Goal: Transaction & Acquisition: Purchase product/service

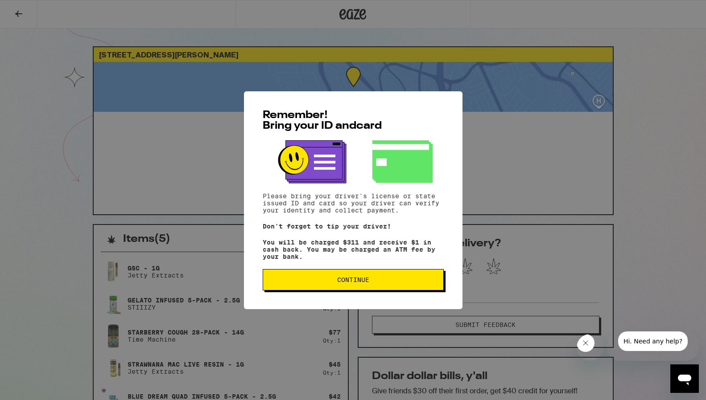
click at [336, 291] on button "Continue" at bounding box center [353, 279] width 181 height 21
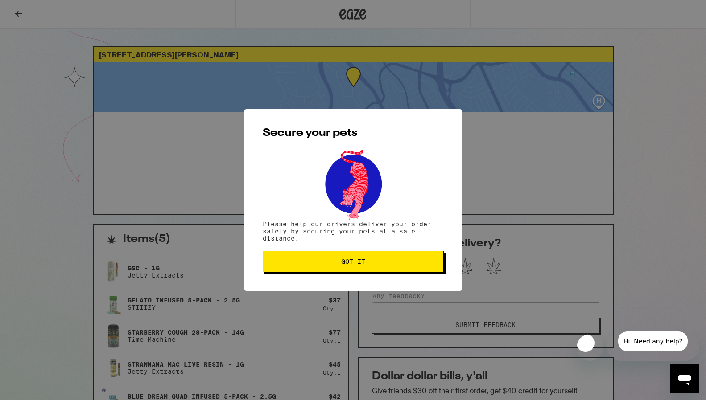
click at [340, 265] on span "Got it" at bounding box center [353, 262] width 166 height 6
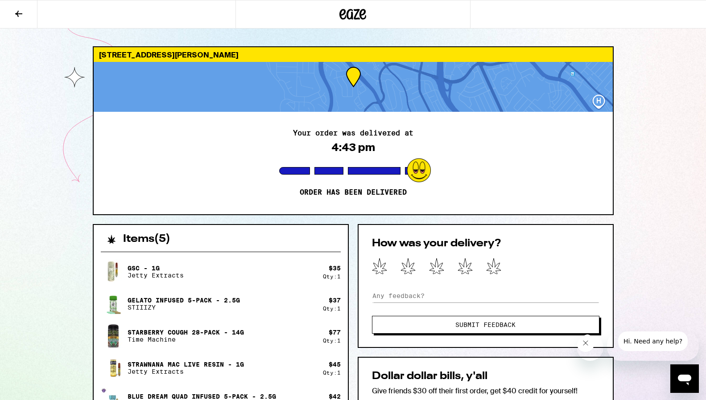
click at [354, 16] on icon at bounding box center [352, 14] width 27 height 16
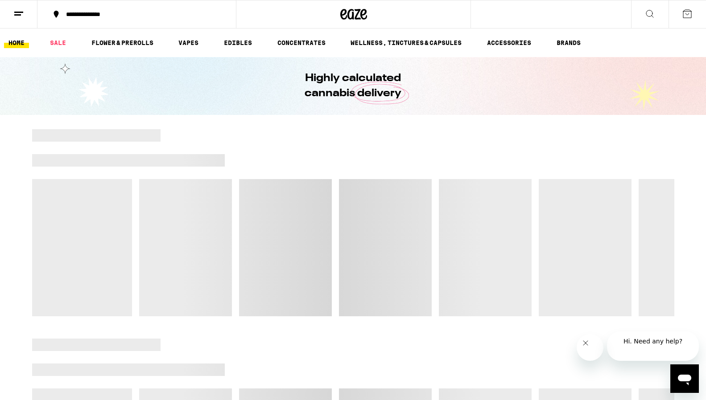
click at [587, 347] on icon "Close message from company" at bounding box center [584, 343] width 7 height 7
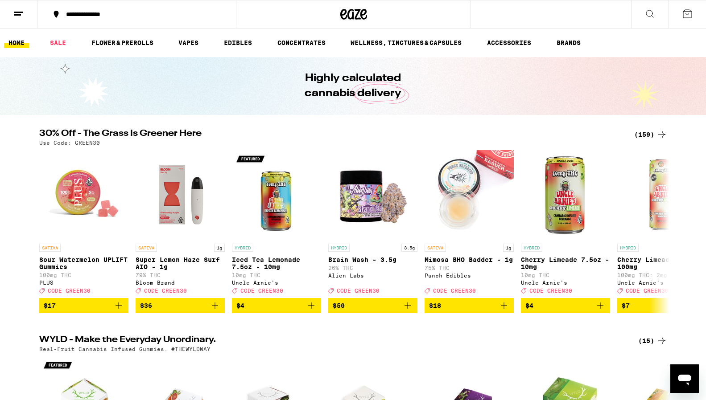
click at [689, 16] on icon at bounding box center [687, 13] width 11 height 11
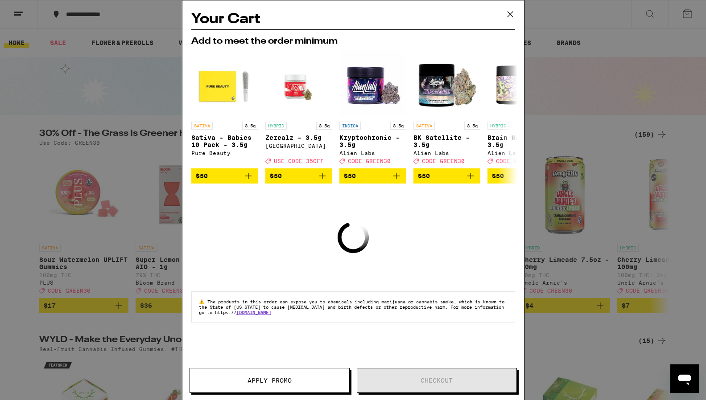
click at [295, 382] on span "Apply Promo" at bounding box center [269, 381] width 159 height 6
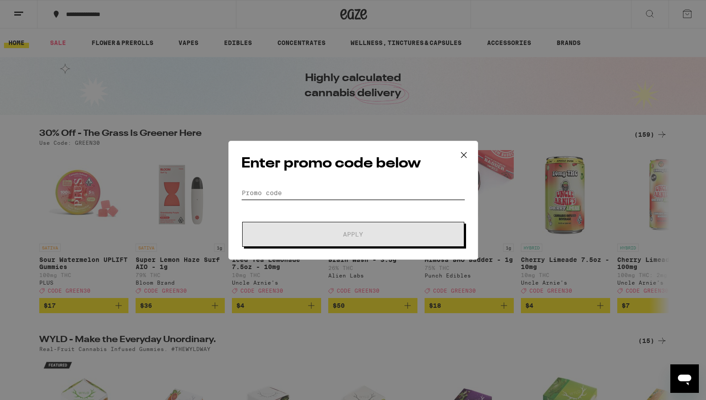
click at [344, 190] on input "Promo Code" at bounding box center [353, 192] width 224 height 13
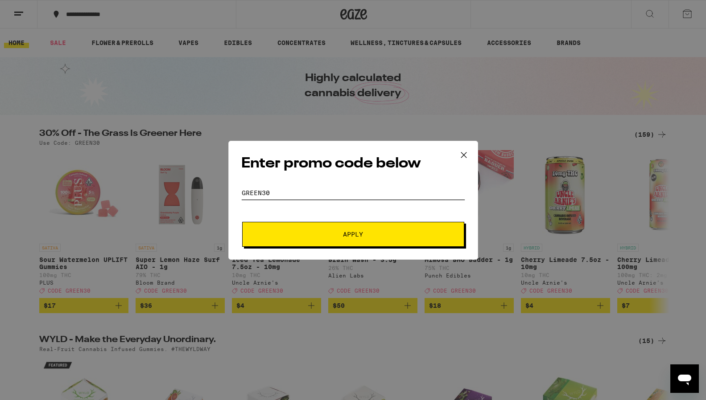
type input "green30"
click at [242, 222] on button "Apply" at bounding box center [353, 234] width 222 height 25
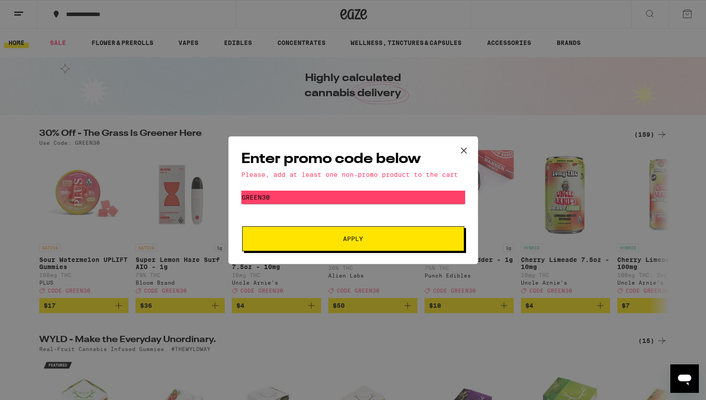
click at [412, 250] on button "Apply" at bounding box center [353, 239] width 222 height 25
click at [380, 204] on input "green30" at bounding box center [353, 197] width 224 height 13
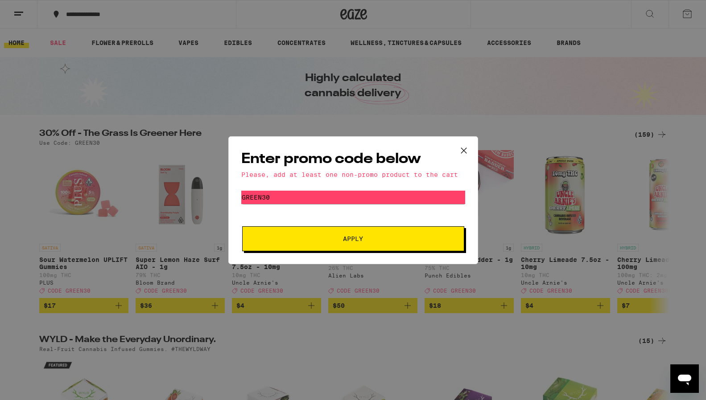
click at [466, 144] on icon at bounding box center [463, 150] width 13 height 13
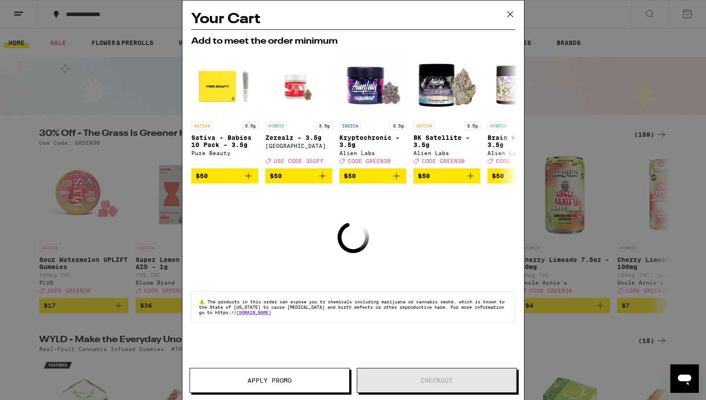
click at [258, 389] on button "Apply Promo" at bounding box center [270, 380] width 160 height 25
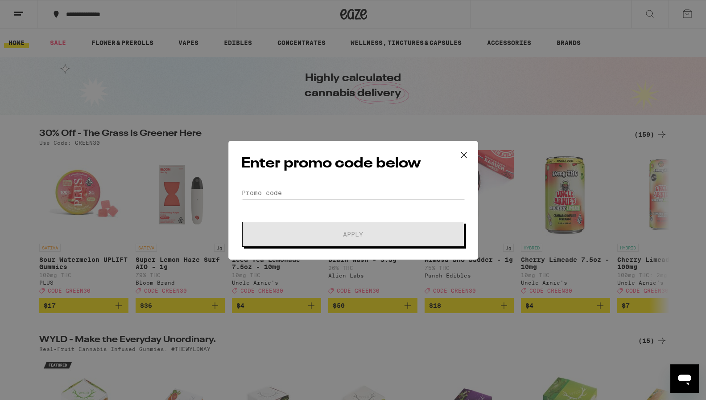
click at [405, 184] on div "Enter promo code below Promo Code Apply" at bounding box center [353, 200] width 250 height 119
click at [376, 194] on input "Promo Code" at bounding box center [353, 192] width 224 height 13
click at [462, 153] on icon at bounding box center [463, 154] width 13 height 13
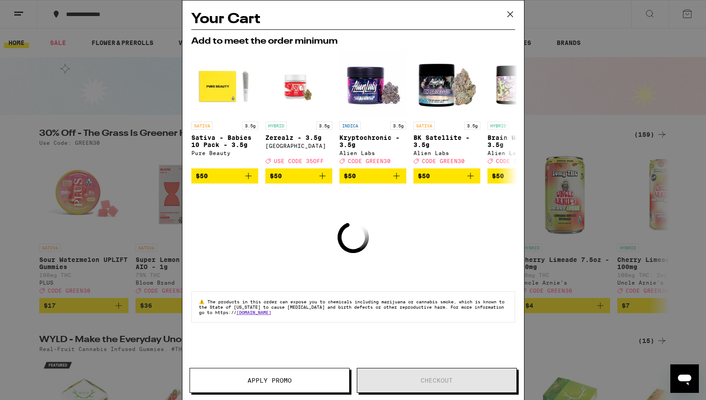
click at [509, 14] on icon at bounding box center [509, 14] width 13 height 13
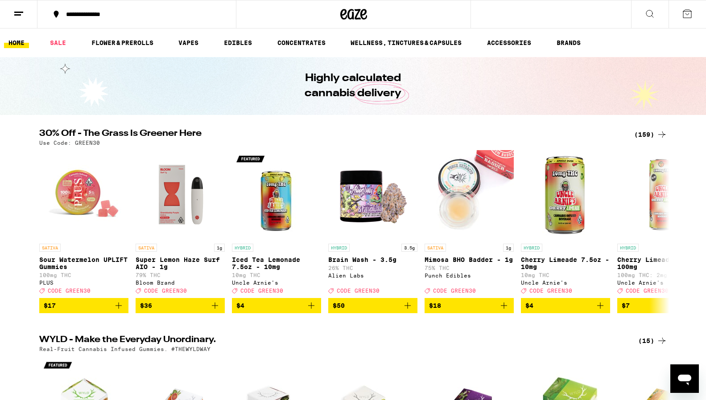
click at [645, 134] on div "(159)" at bounding box center [650, 134] width 33 height 11
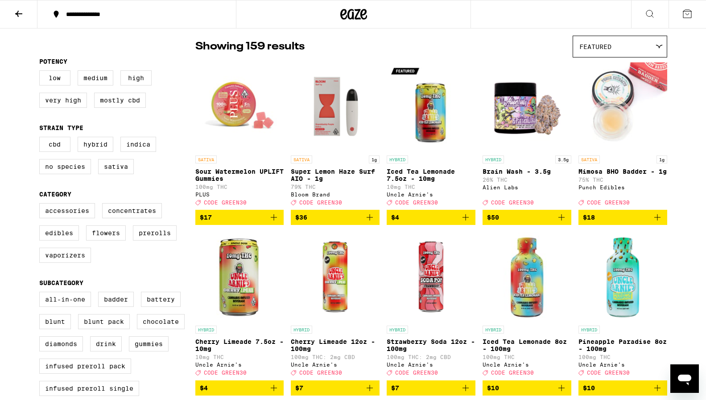
scroll to position [69, 0]
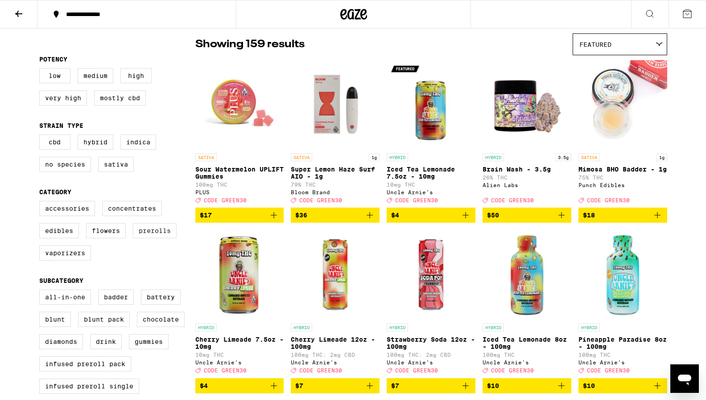
click at [161, 239] on label "Prerolls" at bounding box center [155, 230] width 44 height 15
click at [41, 203] on input "Prerolls" at bounding box center [41, 202] width 0 height 0
checkbox input "true"
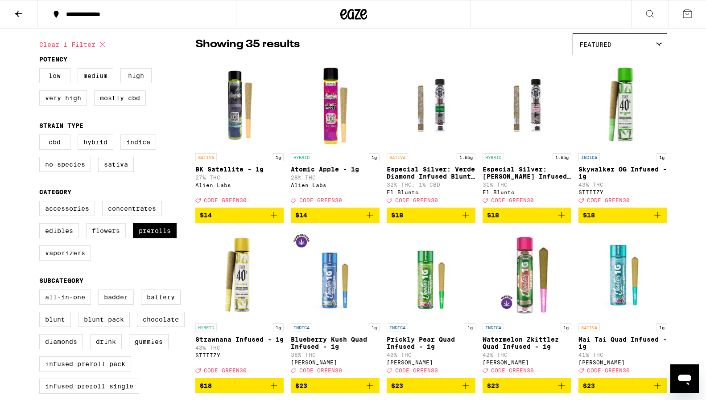
click at [104, 239] on label "Flowers" at bounding box center [106, 230] width 40 height 15
click at [41, 203] on input "Flowers" at bounding box center [41, 202] width 0 height 0
checkbox input "true"
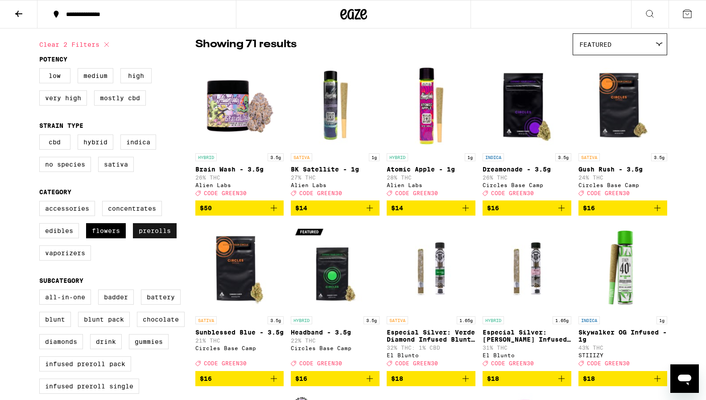
click at [167, 239] on label "Prerolls" at bounding box center [155, 230] width 44 height 15
click at [41, 203] on input "Prerolls" at bounding box center [41, 202] width 0 height 0
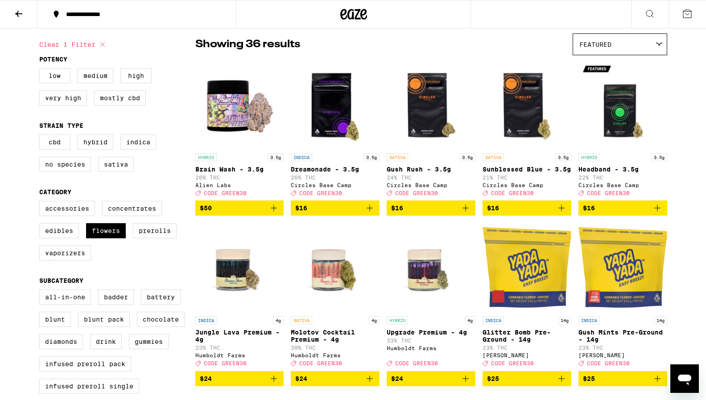
click at [638, 41] on div "Featured" at bounding box center [620, 44] width 94 height 21
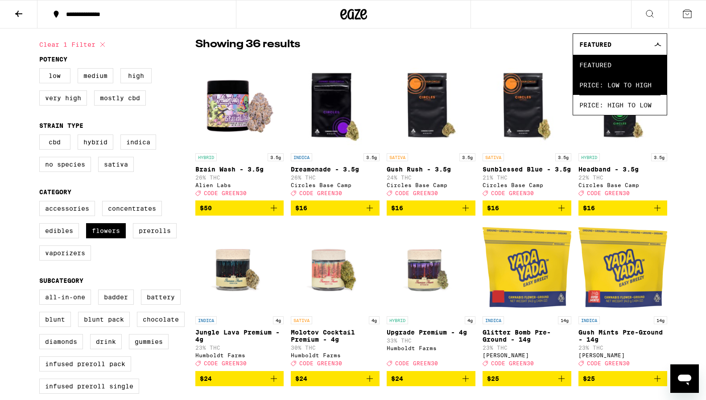
click at [635, 82] on span "Price: Low to High" at bounding box center [619, 85] width 81 height 20
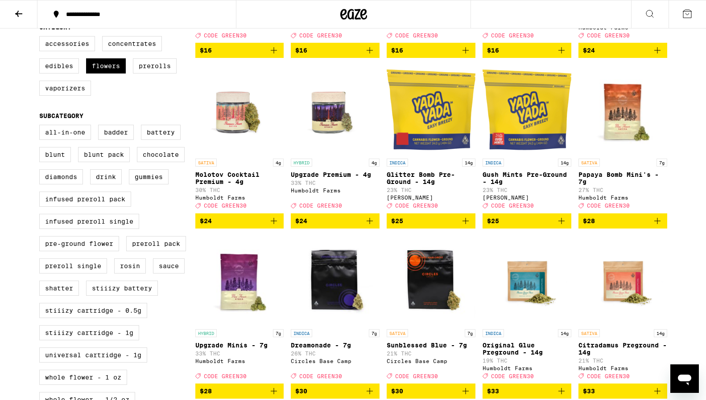
scroll to position [235, 0]
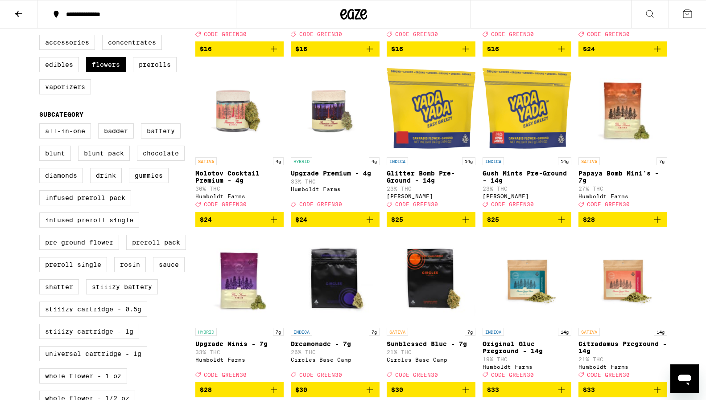
click at [225, 184] on p "Molotov Cocktail Premium - 4g" at bounding box center [239, 177] width 89 height 14
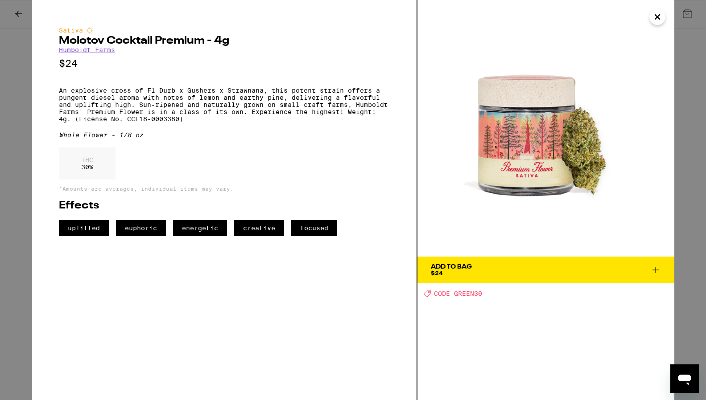
click at [657, 20] on icon "Close" at bounding box center [657, 16] width 11 height 13
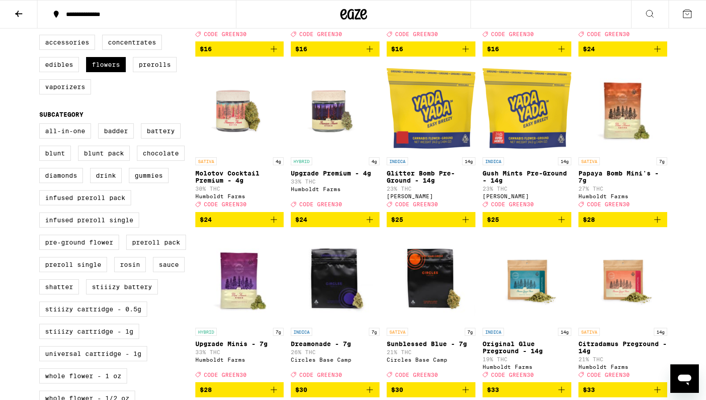
click at [331, 122] on img "Open page for Upgrade Premium - 4g from Humboldt Farms" at bounding box center [335, 108] width 89 height 89
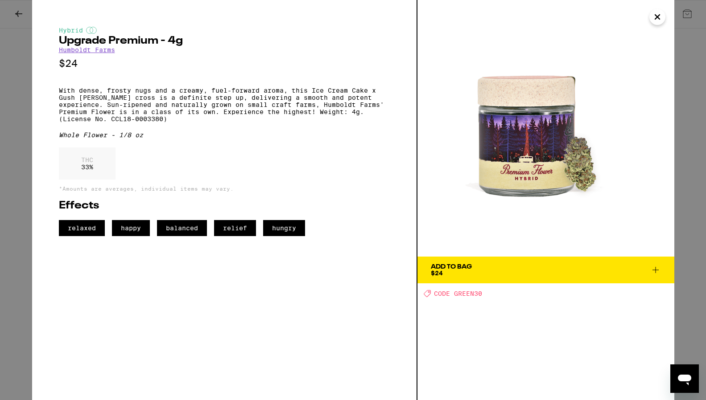
click at [15, 11] on div "Hybrid Upgrade Premium - 4g Humboldt Farms $24 With dense, frosty nugs and a cr…" at bounding box center [353, 200] width 706 height 400
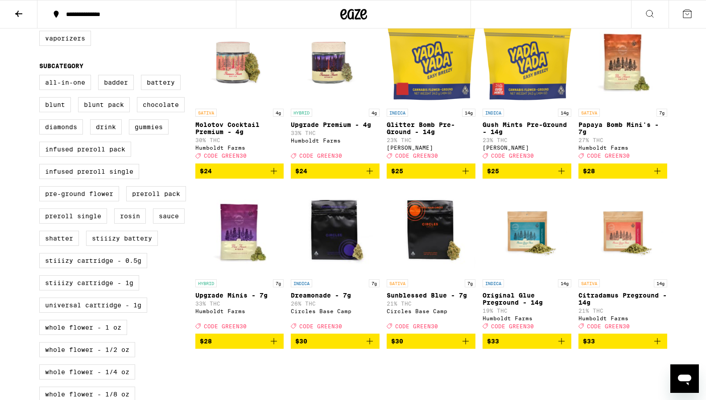
scroll to position [284, 0]
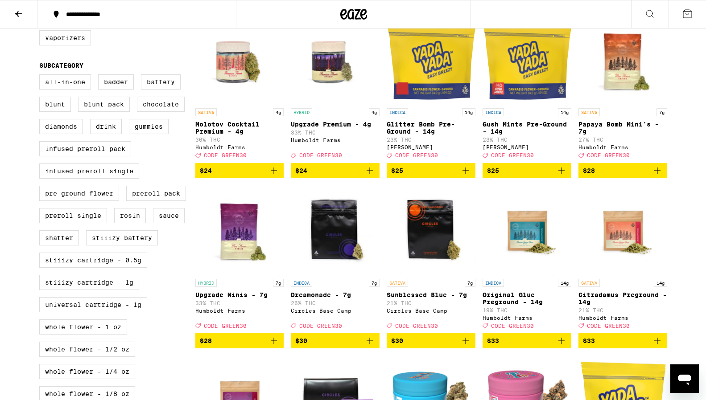
click at [621, 87] on img "Open page for Papaya Bomb Mini's - 7g from Humboldt Farms" at bounding box center [622, 59] width 89 height 89
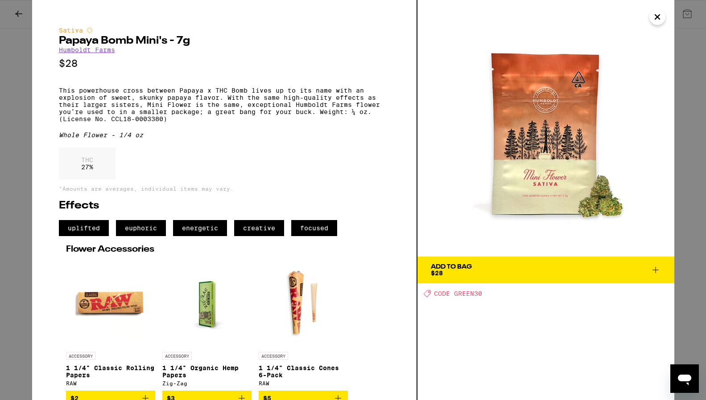
click at [12, 132] on div "Sativa Papaya Bomb Mini's - 7g Humboldt Farms $28 This powerhouse cross between…" at bounding box center [353, 200] width 706 height 400
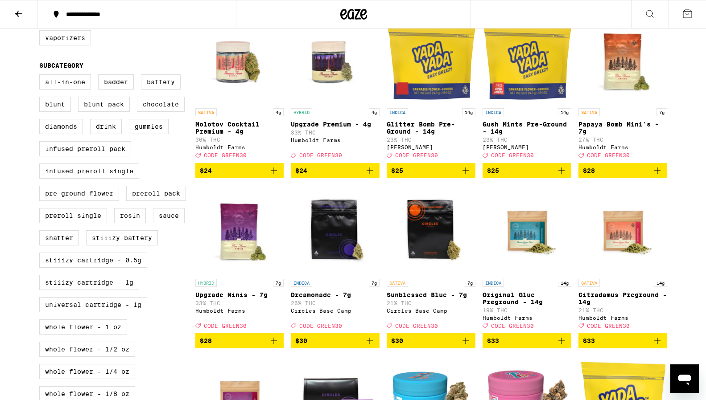
click at [239, 268] on img "Open page for Upgrade Minis - 7g from Humboldt Farms" at bounding box center [239, 230] width 89 height 89
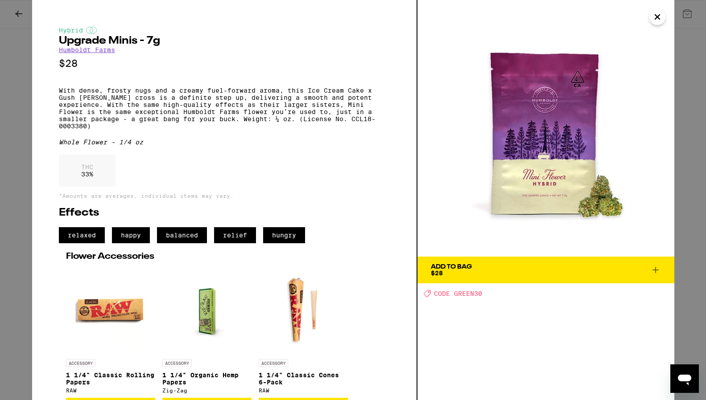
click at [28, 261] on div "Hybrid Upgrade Minis - 7g Humboldt Farms $28 With dense, frosty nugs and a crea…" at bounding box center [353, 200] width 706 height 400
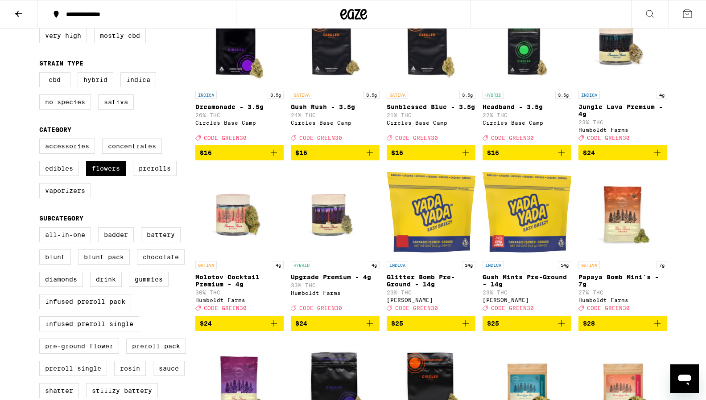
scroll to position [126, 0]
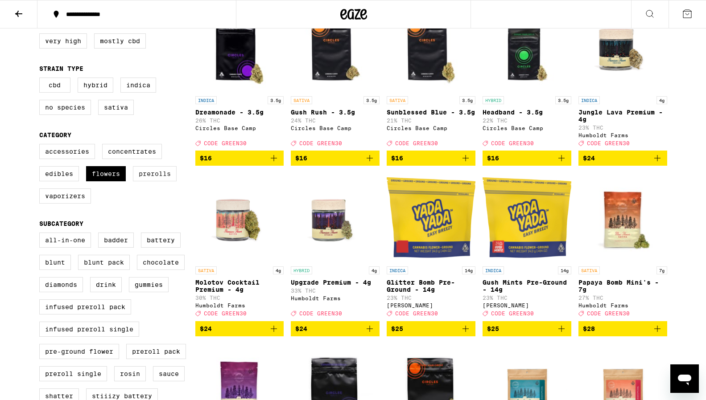
click at [176, 181] on label "Prerolls" at bounding box center [155, 173] width 44 height 15
click at [41, 146] on input "Prerolls" at bounding box center [41, 145] width 0 height 0
checkbox input "true"
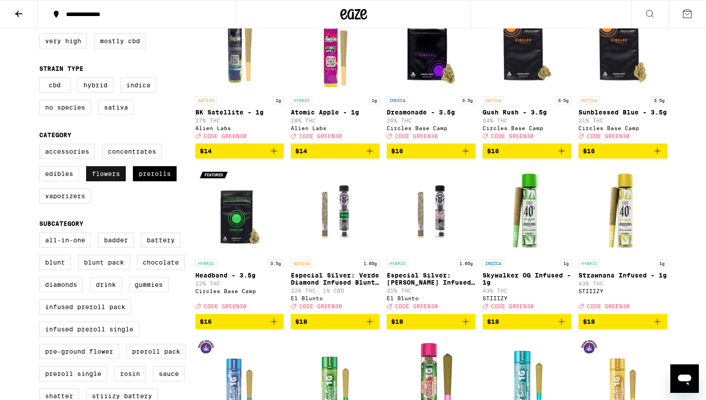
click at [122, 181] on label "Flowers" at bounding box center [106, 173] width 40 height 15
click at [41, 146] on input "Flowers" at bounding box center [41, 145] width 0 height 0
checkbox input "false"
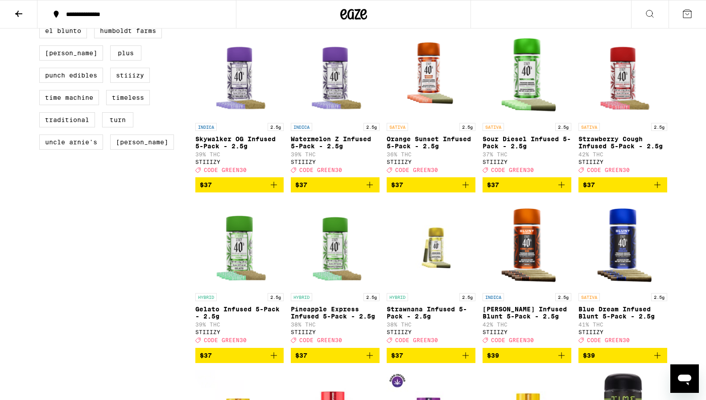
scroll to position [782, 0]
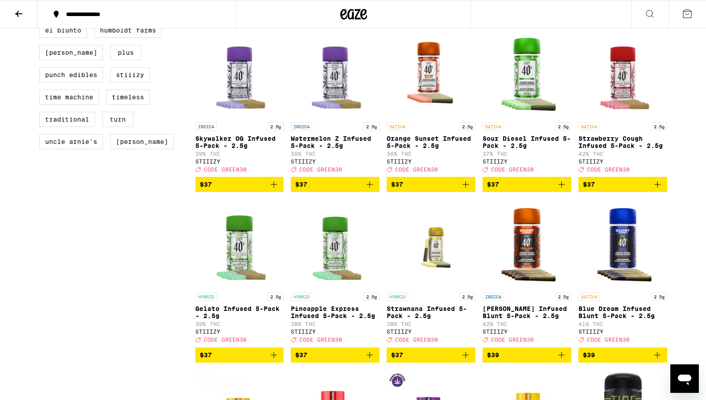
click at [235, 118] on img "Open page for Skywalker OG Infused 5-Pack - 2.5g from STIIIZY" at bounding box center [239, 73] width 89 height 89
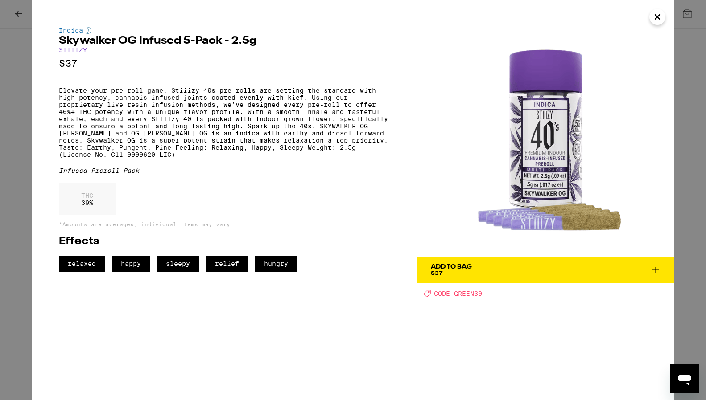
click at [17, 279] on div "Indica Skywalker OG Infused 5-Pack - 2.5g STIIIZY $37 Elevate your pre-roll gam…" at bounding box center [353, 200] width 706 height 400
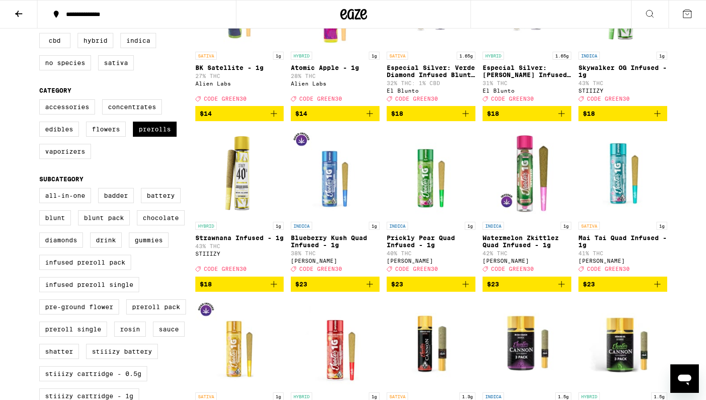
scroll to position [163, 0]
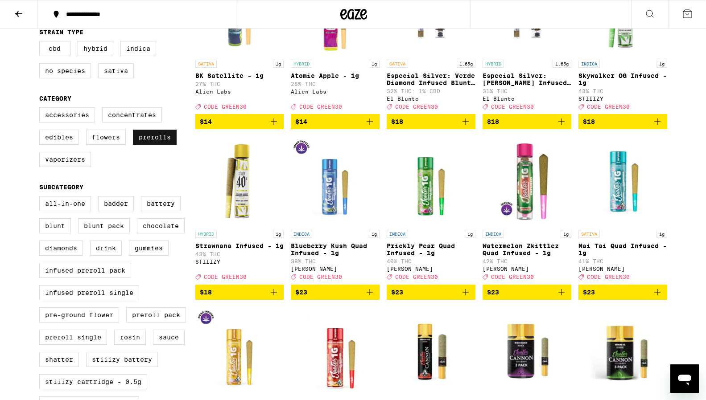
click at [172, 145] on label "Prerolls" at bounding box center [155, 137] width 44 height 15
click at [41, 109] on input "Prerolls" at bounding box center [41, 109] width 0 height 0
checkbox input "false"
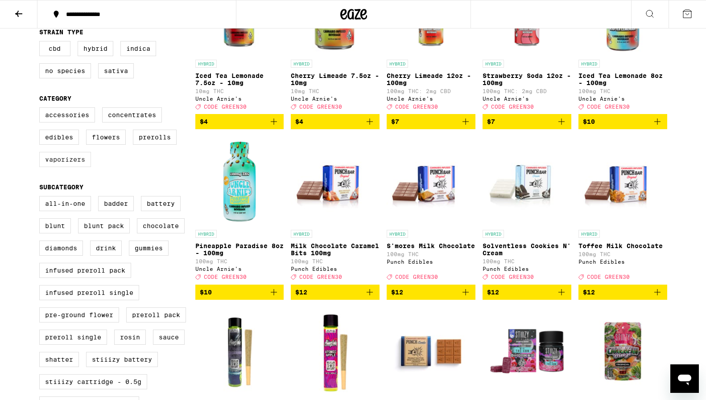
click at [75, 167] on label "Vaporizers" at bounding box center [65, 159] width 52 height 15
click at [41, 109] on input "Vaporizers" at bounding box center [41, 109] width 0 height 0
checkbox input "true"
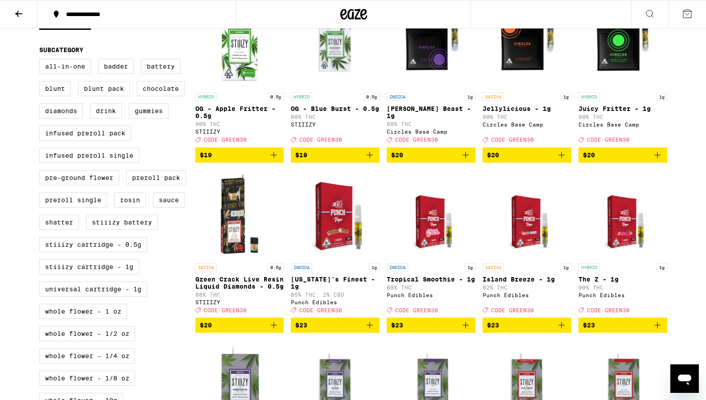
scroll to position [305, 0]
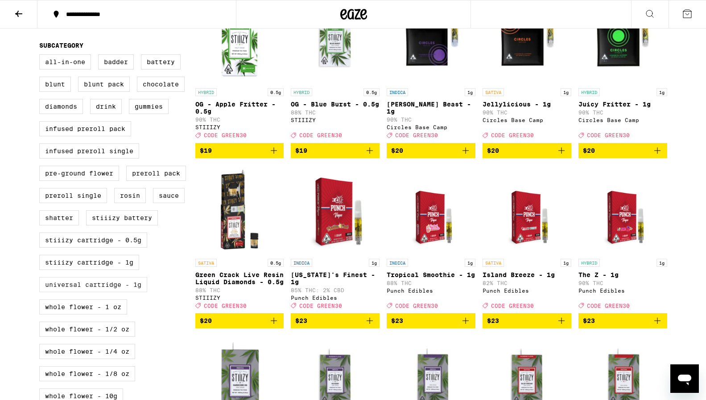
click at [144, 293] on label "Universal Cartridge - 1g" at bounding box center [93, 284] width 108 height 15
click at [41, 56] on input "Universal Cartridge - 1g" at bounding box center [41, 56] width 0 height 0
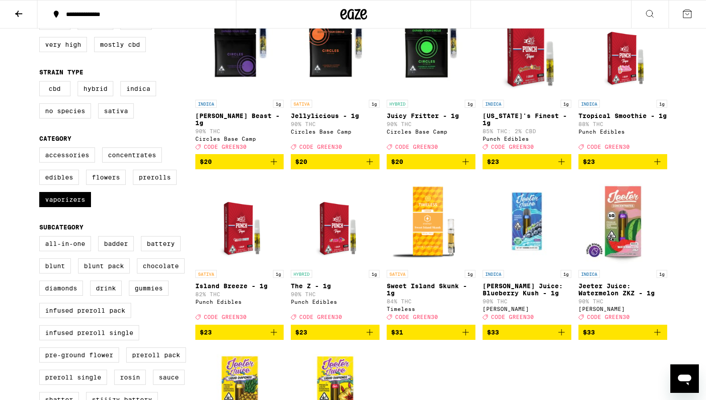
scroll to position [124, 0]
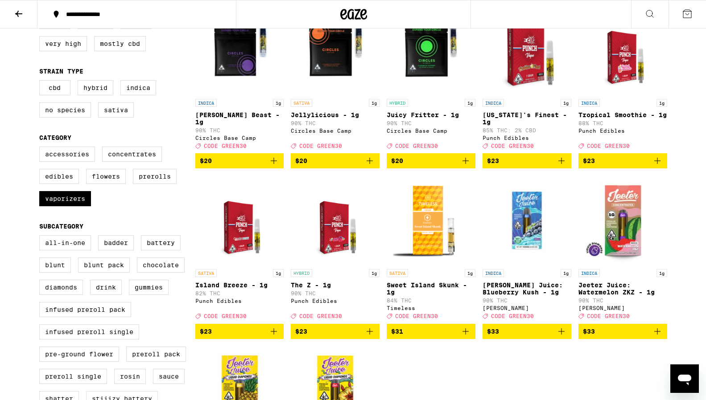
click at [626, 265] on img "Open page for Jeeter Juice: Watermelon ZKZ - 1g from Jeeter" at bounding box center [622, 220] width 89 height 89
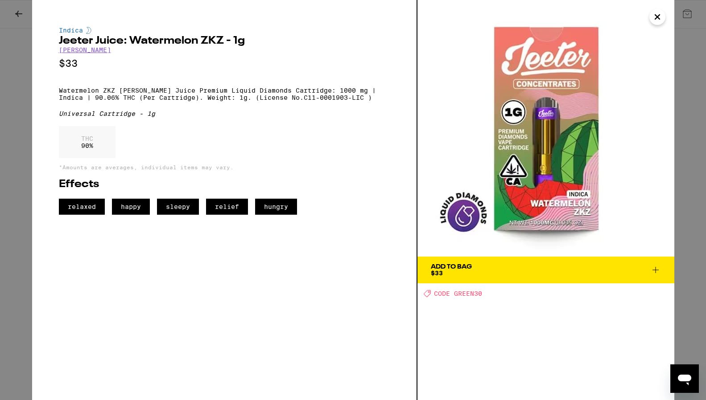
click at [22, 293] on div "Indica Jeeter Juice: Watermelon ZKZ - 1g Jeeter $33 Watermelon ZKZ Jeeter Juice…" at bounding box center [353, 200] width 706 height 400
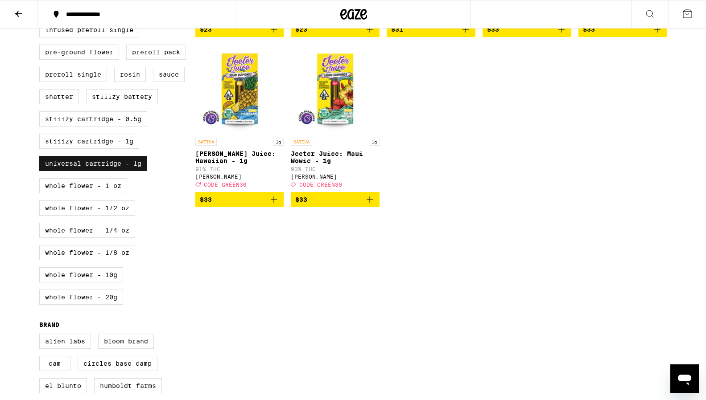
click at [63, 171] on label "Universal Cartridge - 1g" at bounding box center [93, 163] width 108 height 15
checkbox input "false"
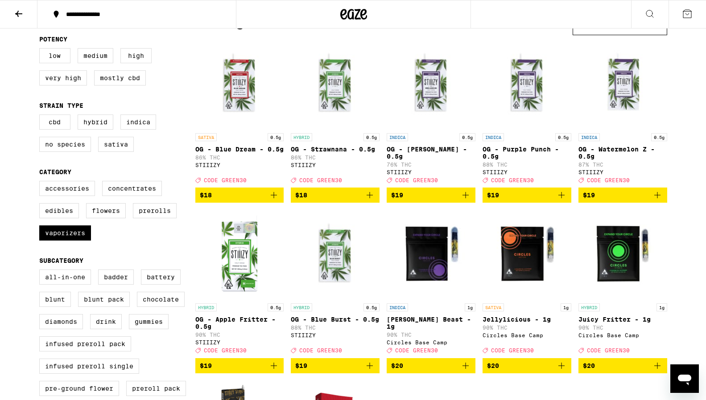
scroll to position [88, 0]
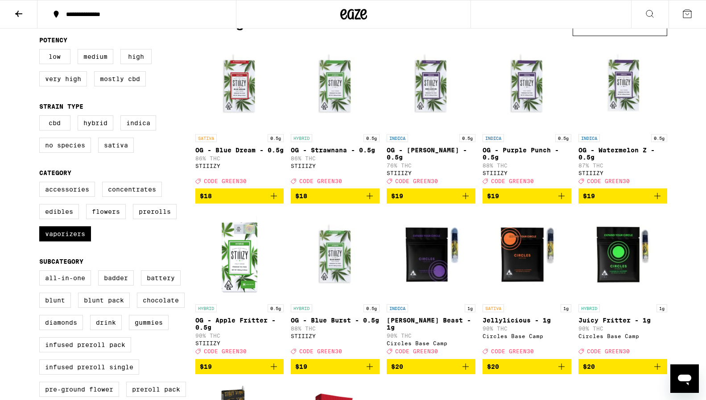
click at [250, 115] on img "Open page for OG - Blue Dream - 0.5g from STIIIZY" at bounding box center [239, 85] width 89 height 89
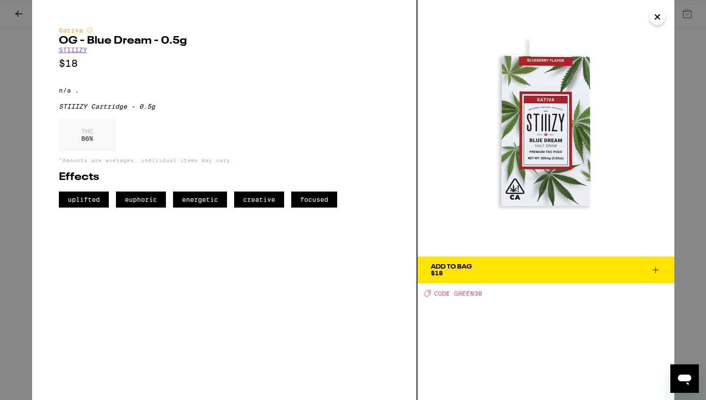
click at [22, 251] on div "Sativa OG - Blue Dream - 0.5g STIIIZY $18 n/a . STIIIZY Cartridge - 0.5g THC 86…" at bounding box center [353, 200] width 706 height 400
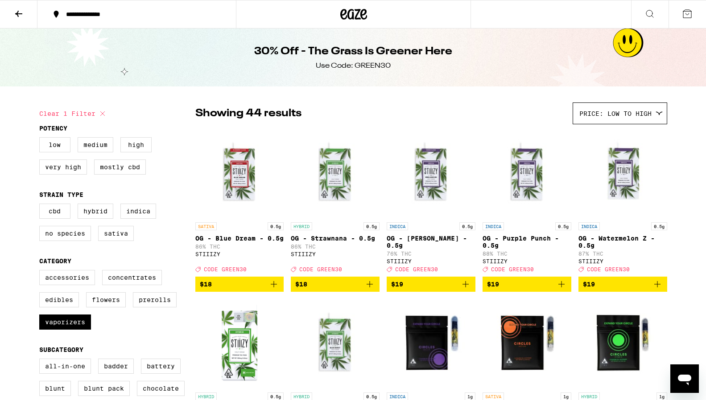
click at [105, 114] on icon at bounding box center [102, 113] width 4 height 4
checkbox input "false"
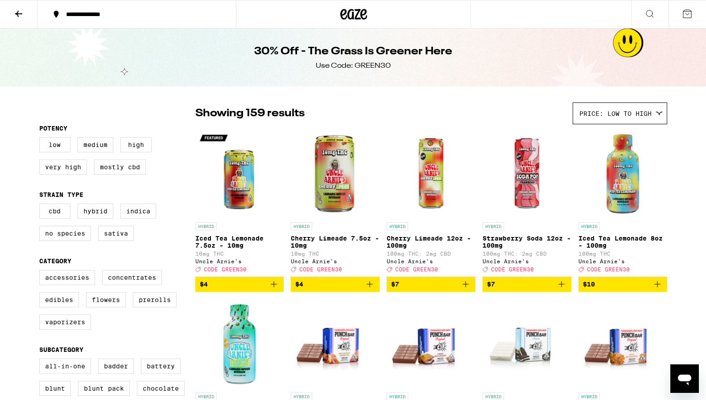
click at [24, 13] on button at bounding box center [18, 14] width 37 height 28
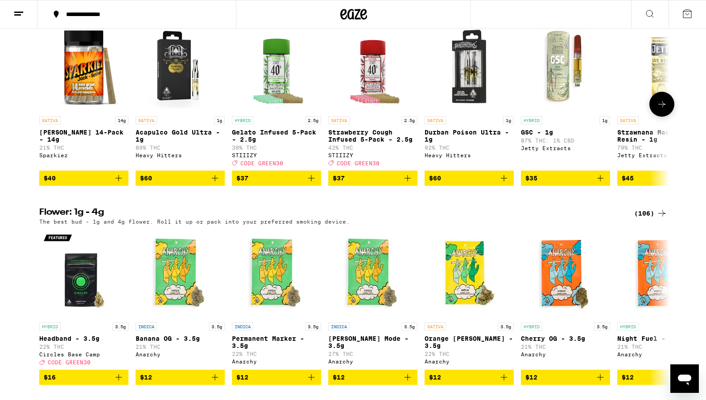
scroll to position [920, 0]
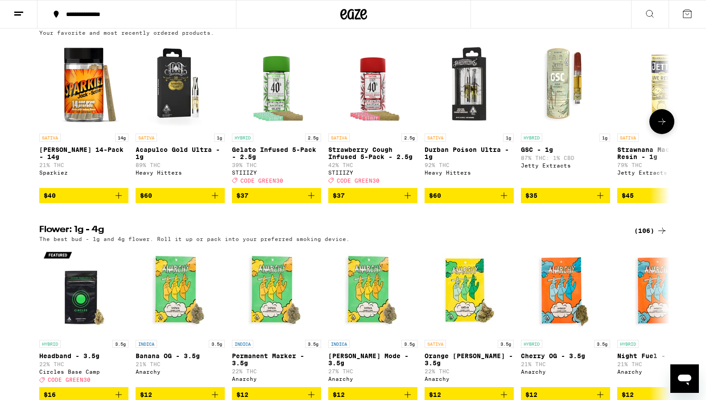
click at [656, 127] on icon at bounding box center [661, 121] width 11 height 11
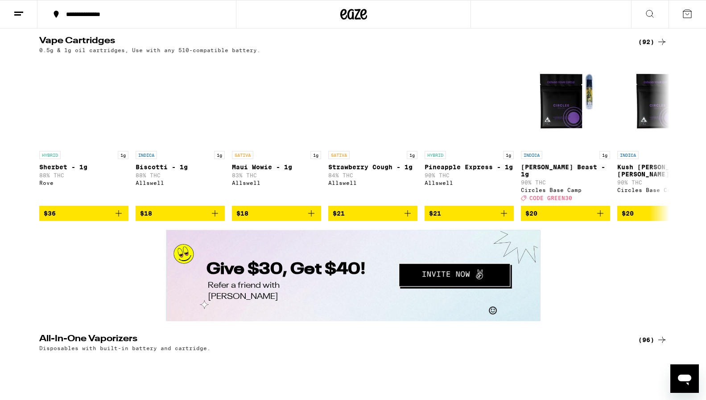
scroll to position [1515, 0]
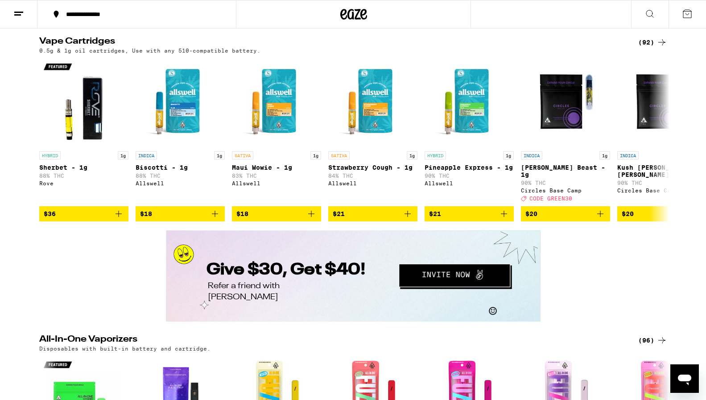
click at [647, 48] on div "(92)" at bounding box center [652, 42] width 29 height 11
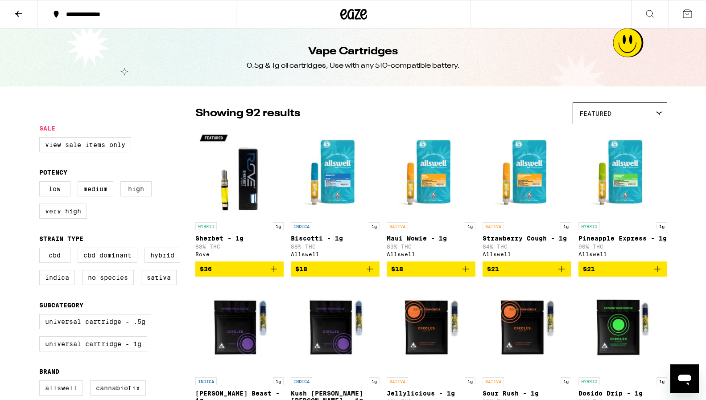
click at [645, 117] on div "Featured" at bounding box center [620, 113] width 94 height 21
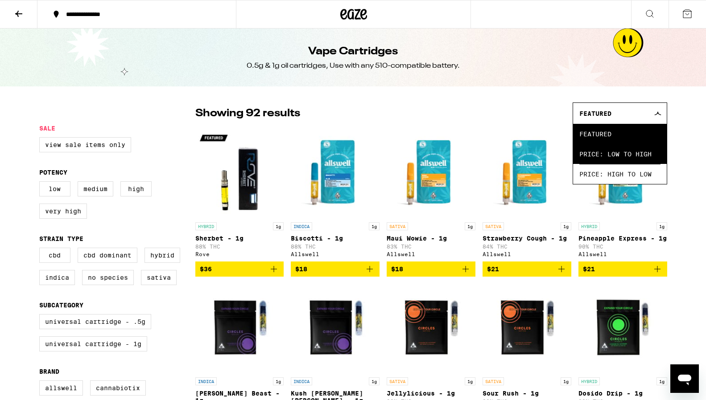
click at [616, 157] on span "Price: Low to High" at bounding box center [619, 154] width 81 height 20
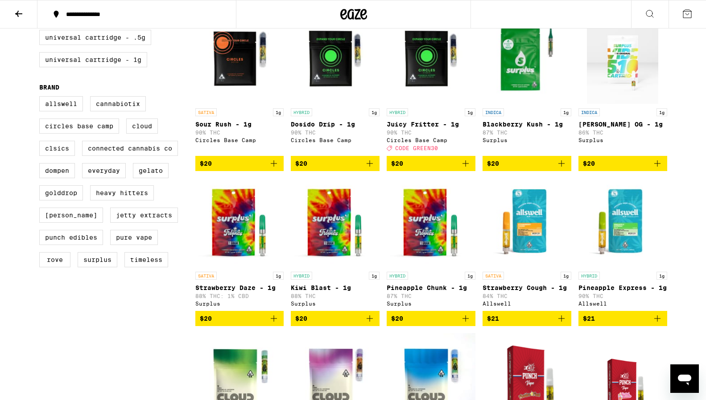
scroll to position [292, 0]
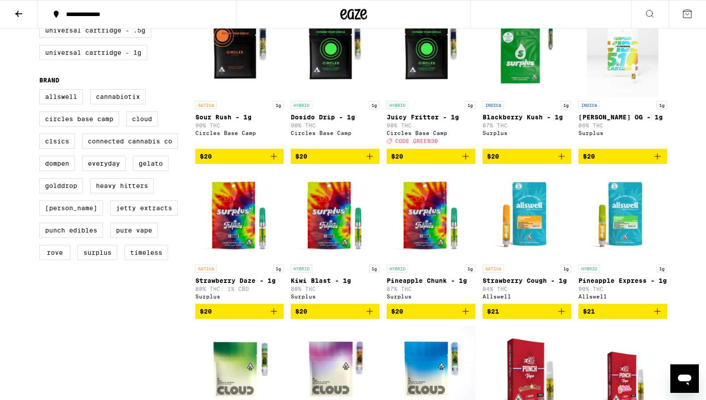
click at [448, 121] on p "Juicy Fritter - 1g" at bounding box center [431, 117] width 89 height 7
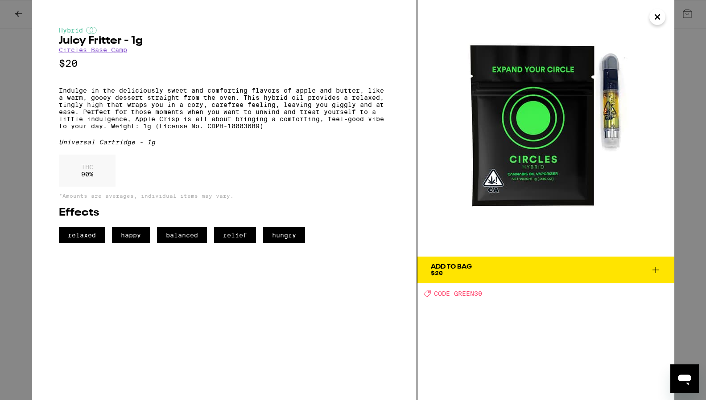
click at [23, 263] on div "Hybrid Juicy Fritter - 1g Circles Base Camp $20 Indulge in the deliciously swee…" at bounding box center [353, 200] width 706 height 400
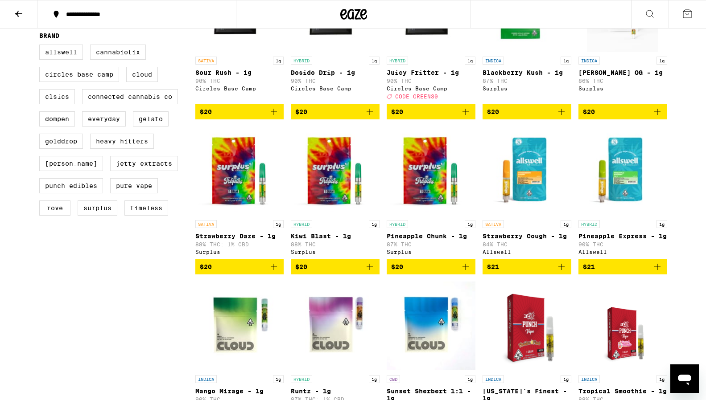
scroll to position [337, 0]
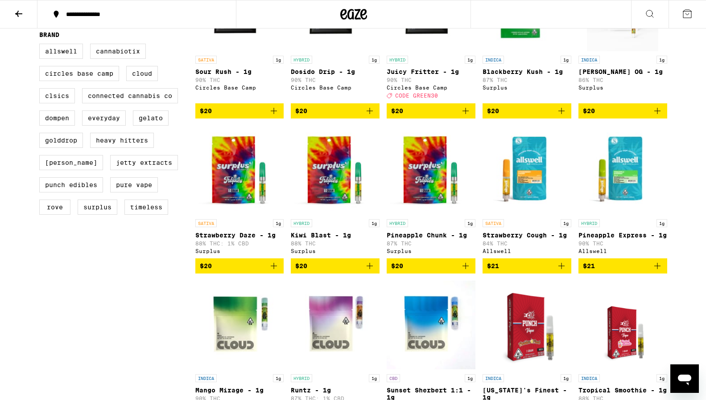
click at [331, 205] on img "Open page for Kiwi Blast - 1g from Surplus" at bounding box center [335, 170] width 89 height 89
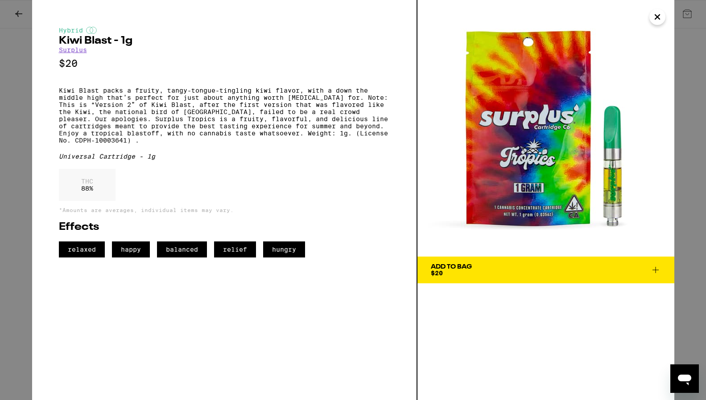
click at [21, 191] on div "Hybrid Kiwi Blast - 1g Surplus $20 Kiwi Blast packs a fruity, tangy-tongue-ting…" at bounding box center [353, 200] width 706 height 400
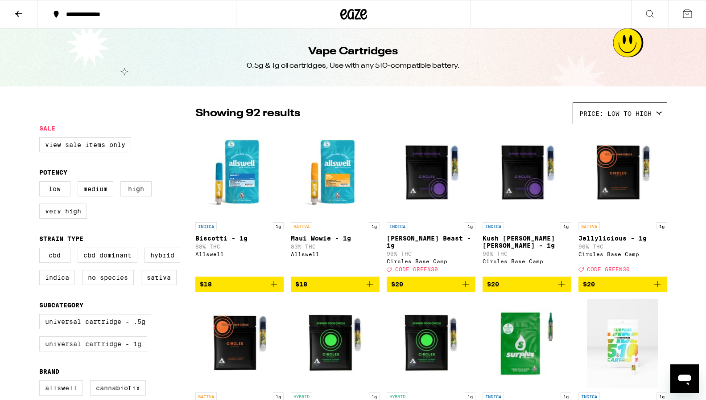
click at [111, 352] on label "Universal Cartridge - 1g" at bounding box center [93, 344] width 108 height 15
click at [41, 316] on input "Universal Cartridge - 1g" at bounding box center [41, 316] width 0 height 0
click at [132, 352] on label "Universal Cartridge - 1g" at bounding box center [93, 344] width 108 height 15
click at [41, 316] on input "Universal Cartridge - 1g" at bounding box center [41, 316] width 0 height 0
checkbox input "false"
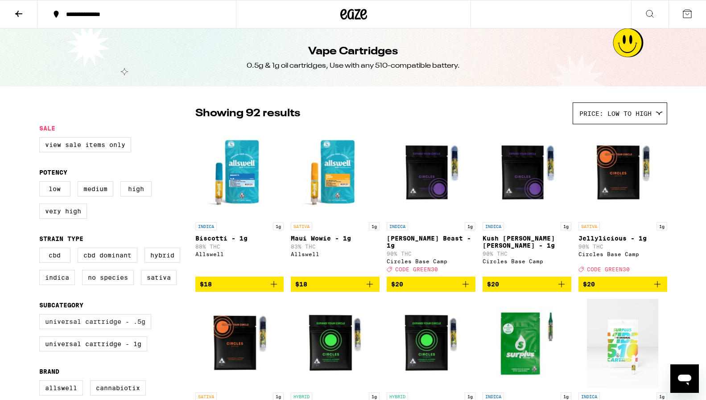
click at [127, 330] on label "Universal Cartridge - .5g" at bounding box center [95, 321] width 112 height 15
click at [41, 316] on input "Universal Cartridge - .5g" at bounding box center [41, 316] width 0 height 0
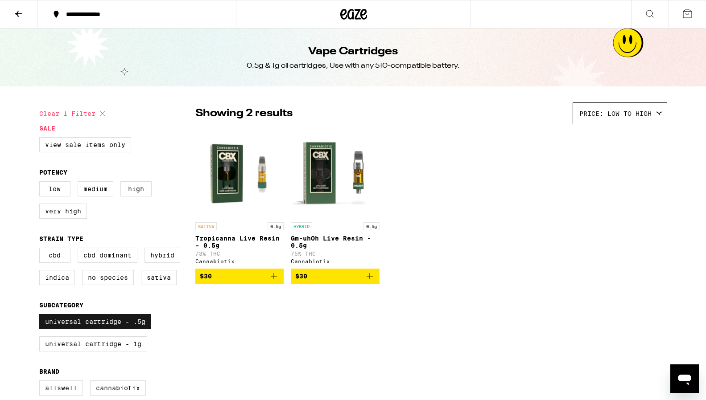
click at [118, 330] on label "Universal Cartridge - .5g" at bounding box center [95, 321] width 112 height 15
click at [41, 316] on input "Universal Cartridge - .5g" at bounding box center [41, 316] width 0 height 0
checkbox input "false"
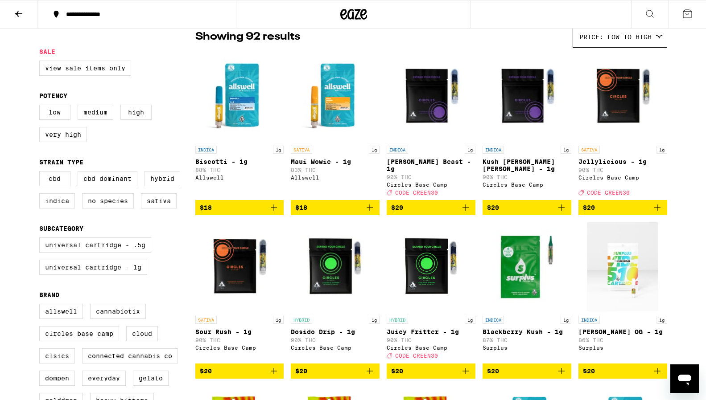
scroll to position [77, 0]
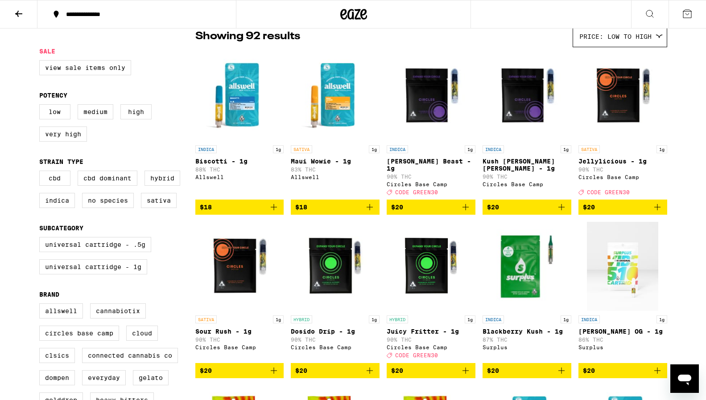
click at [626, 153] on div "SATIVA 1g" at bounding box center [622, 149] width 89 height 8
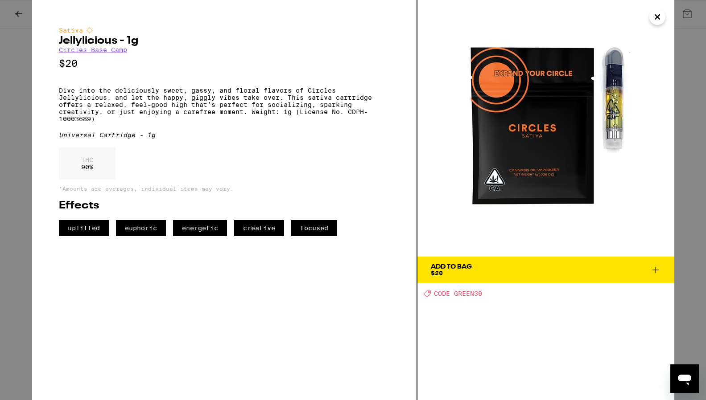
click at [17, 167] on div "Sativa Jellylicious - 1g Circles Base Camp $20 Dive into the deliciously sweet,…" at bounding box center [353, 200] width 706 height 400
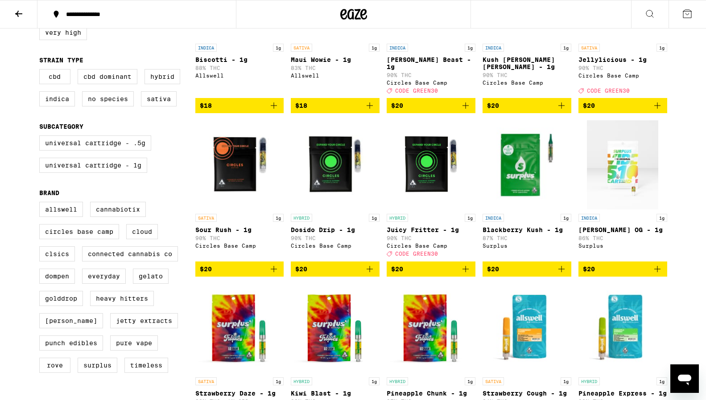
scroll to position [179, 0]
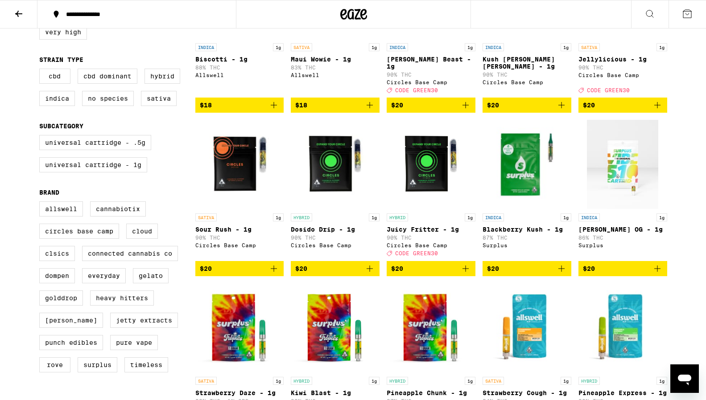
click at [243, 169] on img "Open page for Sour Rush - 1g from Circles Base Camp" at bounding box center [239, 164] width 89 height 89
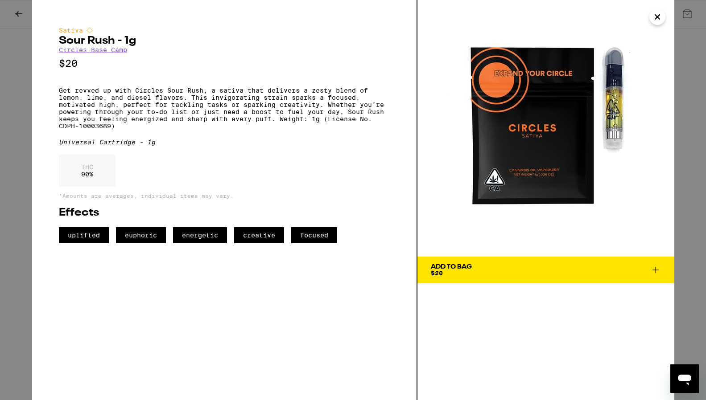
click at [7, 154] on div "Sativa Sour Rush - 1g Circles Base Camp $20 Get revved up with Circles Sour Rus…" at bounding box center [353, 200] width 706 height 400
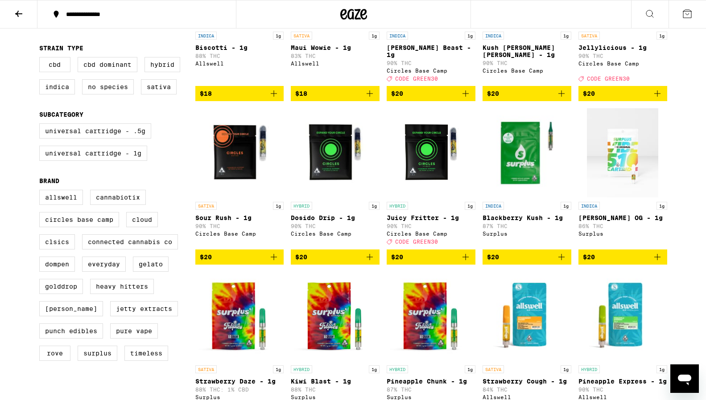
scroll to position [193, 0]
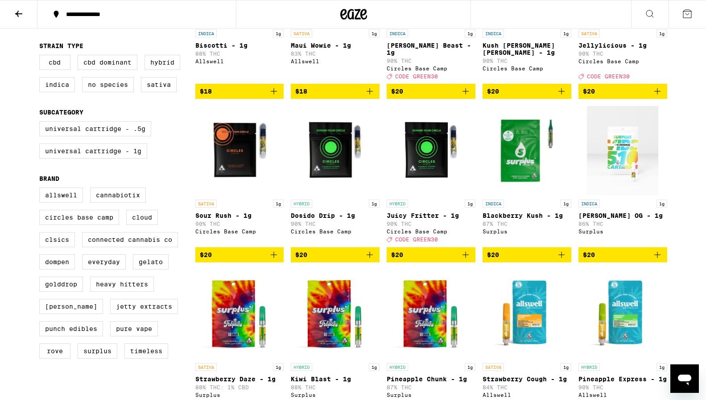
click at [402, 208] on p "HYBRID" at bounding box center [397, 204] width 21 height 8
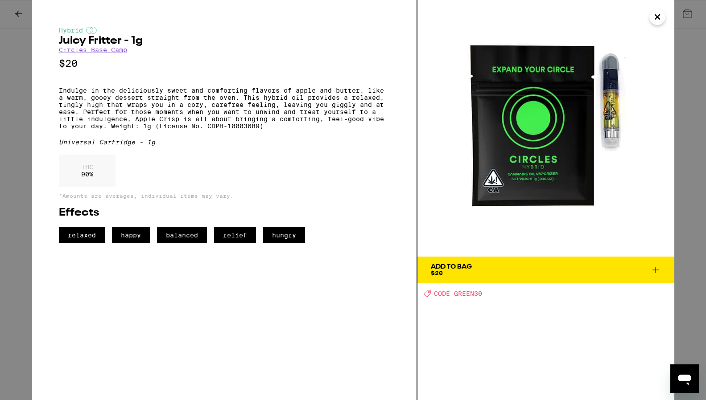
click at [15, 278] on div "Hybrid Juicy Fritter - 1g Circles Base Camp $20 Indulge in the deliciously swee…" at bounding box center [353, 200] width 706 height 400
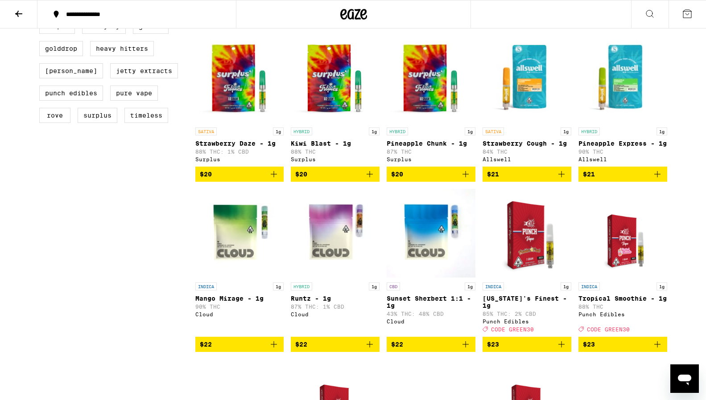
scroll to position [432, 0]
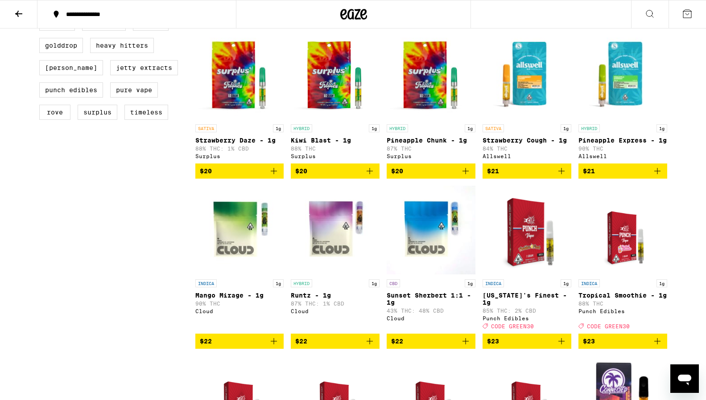
click at [220, 144] on p "Strawberry Daze - 1g" at bounding box center [239, 140] width 89 height 7
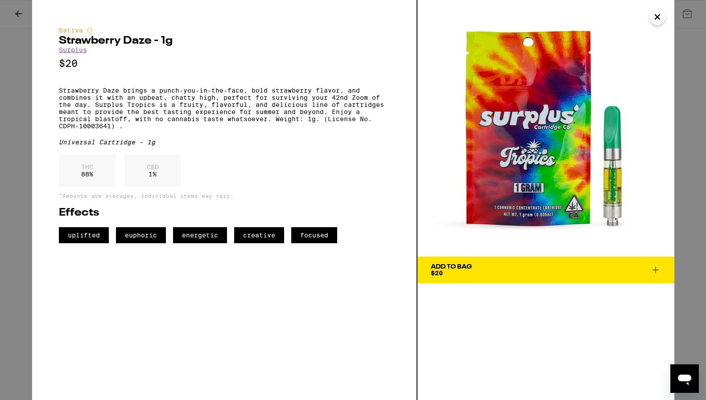
click at [30, 239] on div "Sativa Strawberry Daze - 1g Surplus $20 Strawberry Daze brings a punch-you-in-t…" at bounding box center [353, 200] width 706 height 400
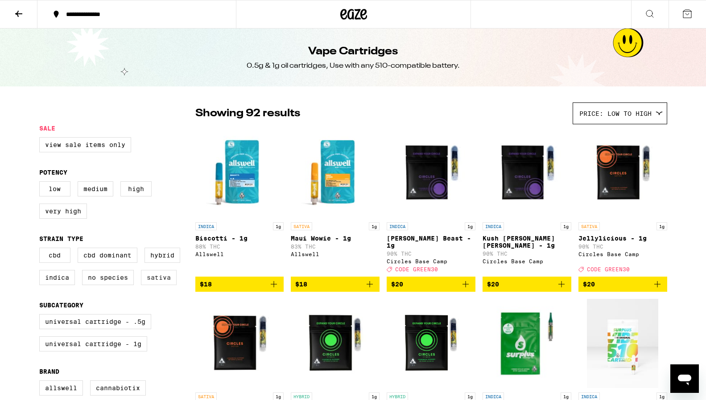
click at [167, 285] on label "Sativa" at bounding box center [159, 277] width 36 height 15
click at [41, 250] on input "Sativa" at bounding box center [41, 249] width 0 height 0
checkbox input "true"
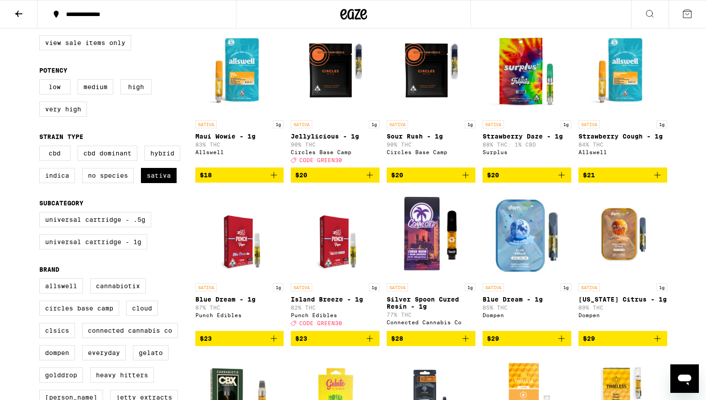
scroll to position [110, 0]
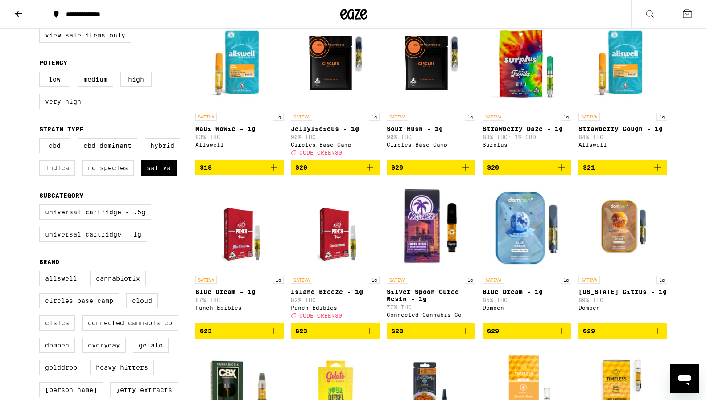
click at [641, 58] on img "Open page for Strawberry Cough - 1g from Allswell" at bounding box center [622, 63] width 89 height 89
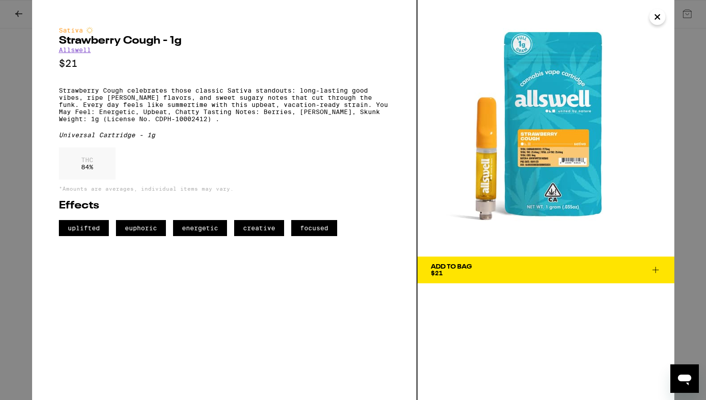
click at [29, 199] on div "Sativa Strawberry Cough - 1g Allswell $21 Strawberry Cough celebrates those cla…" at bounding box center [353, 200] width 706 height 400
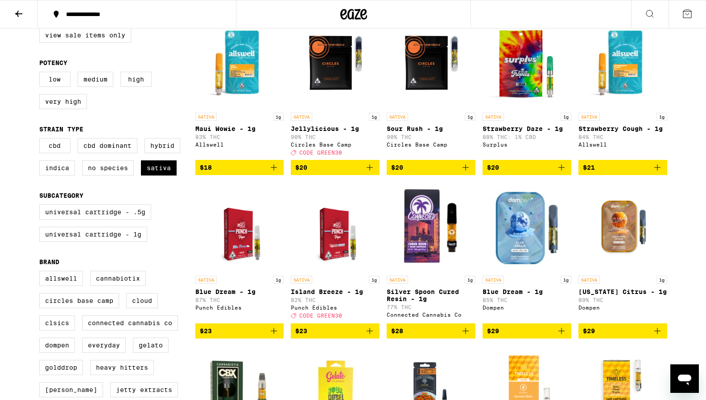
click at [211, 303] on div "SATIVA 1g Blue Dream - 1g 87% THC Punch Edibles" at bounding box center [239, 297] width 89 height 43
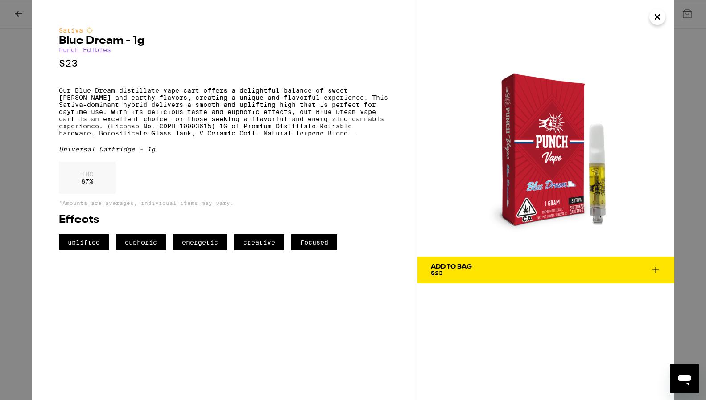
click at [17, 188] on div "Sativa Blue Dream - 1g Punch Edibles $23 Our Blue Dream distillate vape cart of…" at bounding box center [353, 200] width 706 height 400
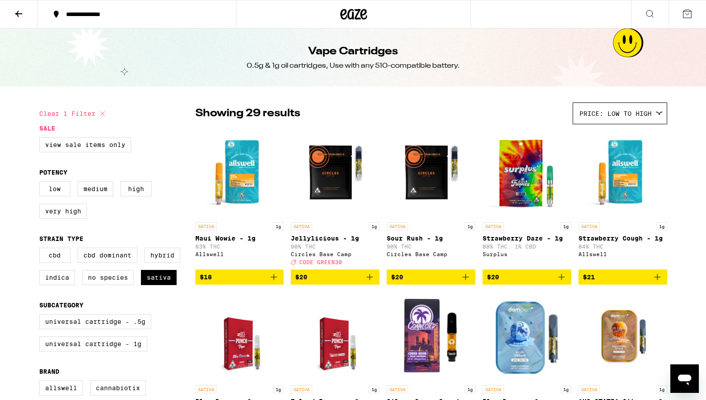
click at [655, 14] on button at bounding box center [649, 14] width 37 height 28
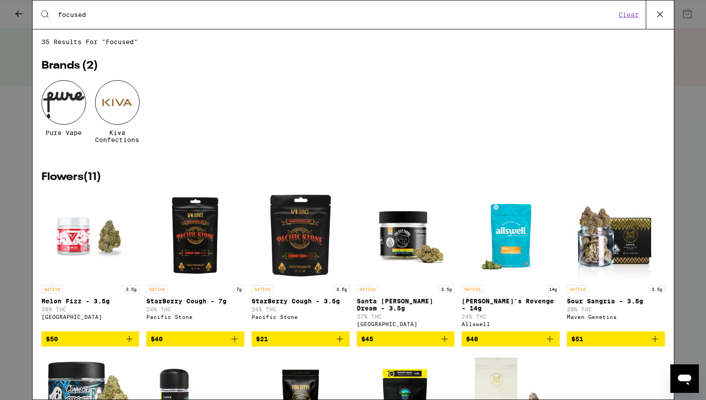
type input "focused"
click at [628, 14] on button "Clear" at bounding box center [628, 15] width 25 height 8
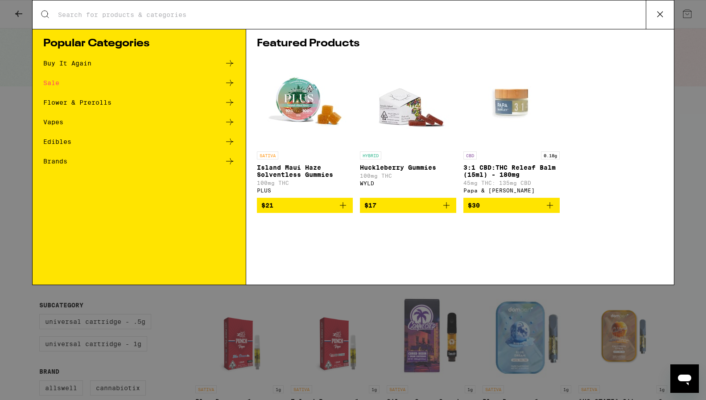
click at [18, 226] on div "Search for Products Popular Categories Buy It Again Sale Flower & Prerolls Vape…" at bounding box center [353, 200] width 706 height 400
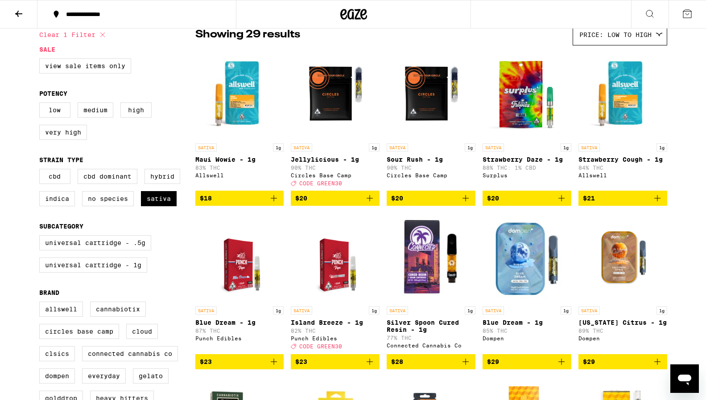
scroll to position [80, 0]
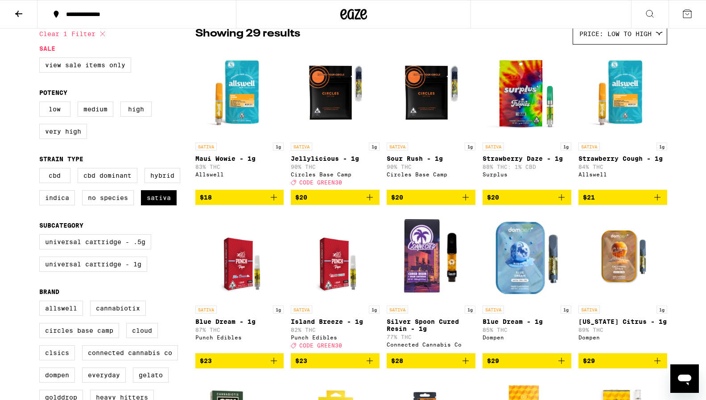
click at [350, 13] on icon at bounding box center [353, 14] width 27 height 16
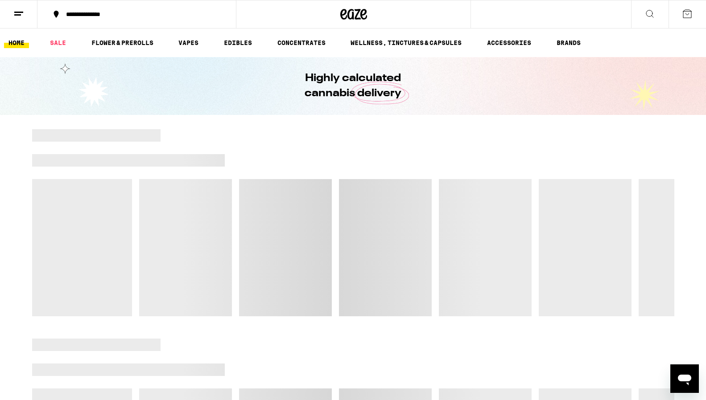
scroll to position [3, 0]
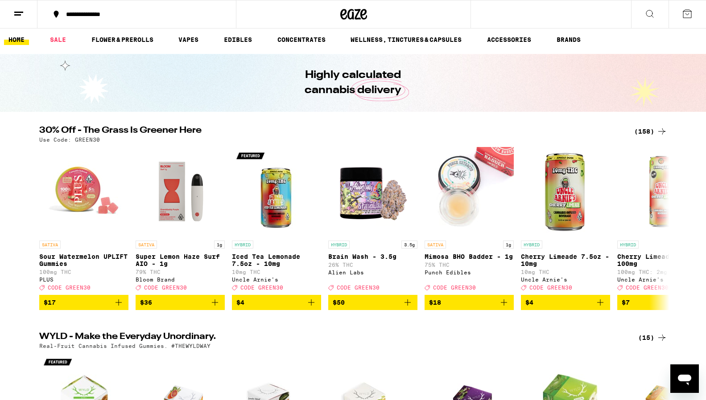
click at [13, 18] on button at bounding box center [18, 14] width 37 height 28
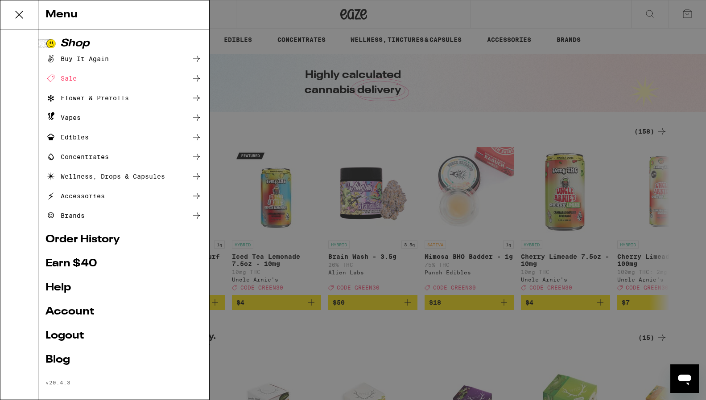
scroll to position [10, 0]
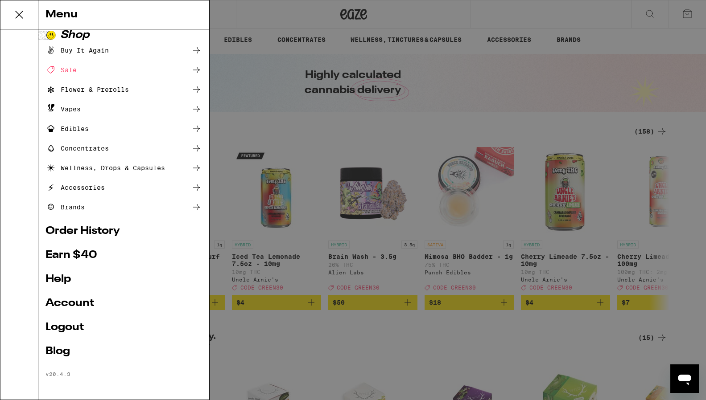
click at [236, 16] on div "Menu Shop Buy It Again Sale Flower & Prerolls Vapes Edibles Concentrates Wellne…" at bounding box center [353, 200] width 706 height 400
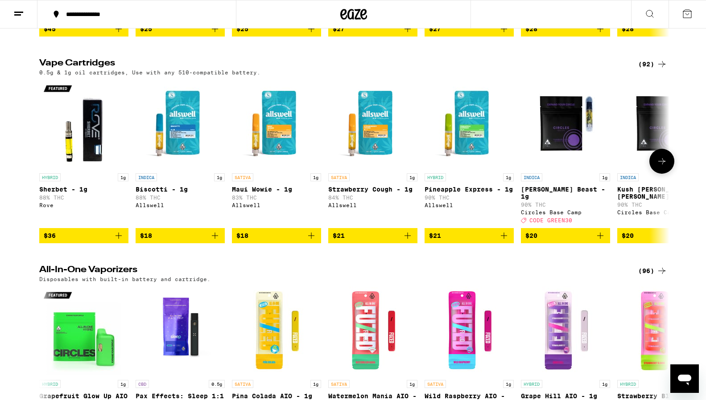
scroll to position [1498, 0]
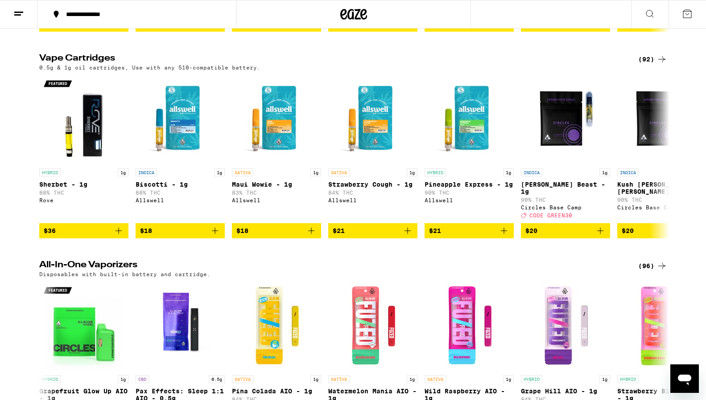
click at [647, 65] on div "(92)" at bounding box center [652, 59] width 29 height 11
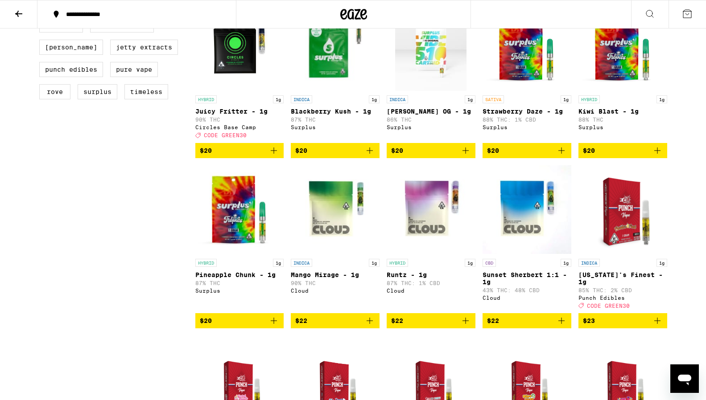
scroll to position [460, 0]
